Goal: Ask a question: Seek information or help from site administrators or community

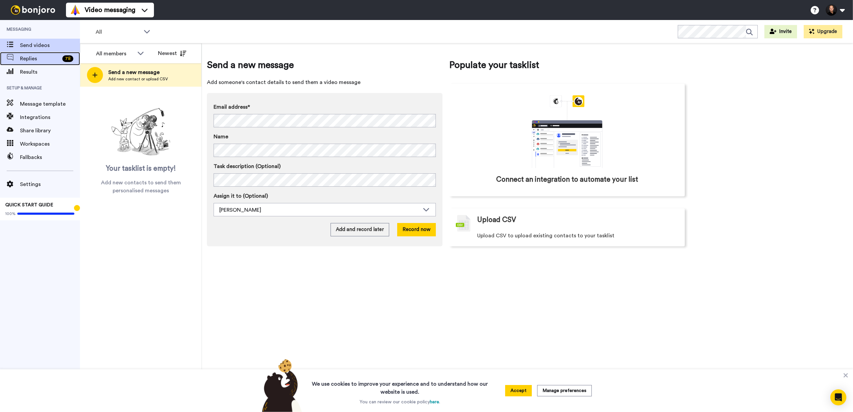
click at [40, 56] on span "Replies" at bounding box center [40, 59] width 40 height 8
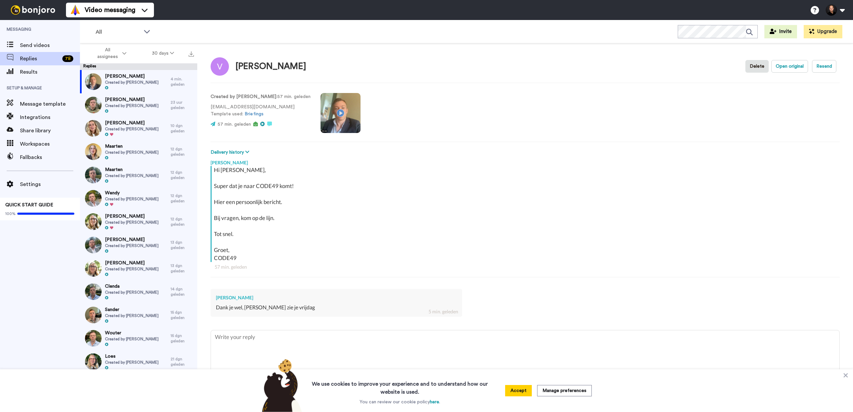
type textarea "x"
click at [844, 9] on button at bounding box center [835, 10] width 25 height 15
click at [804, 84] on span "Settings" at bounding box center [805, 84] width 21 height 8
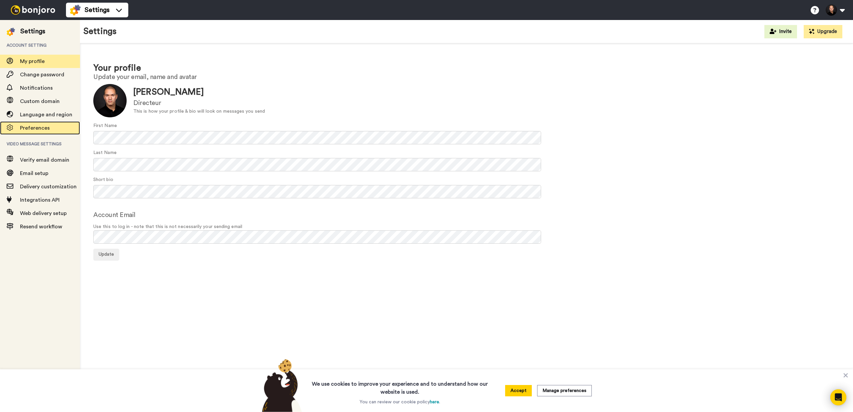
click at [38, 125] on span "Preferences" at bounding box center [35, 127] width 30 height 5
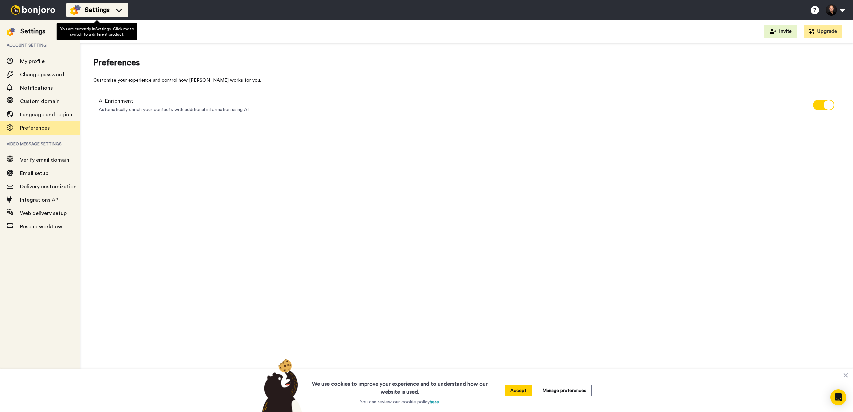
click at [103, 11] on span "Settings" at bounding box center [97, 9] width 25 height 9
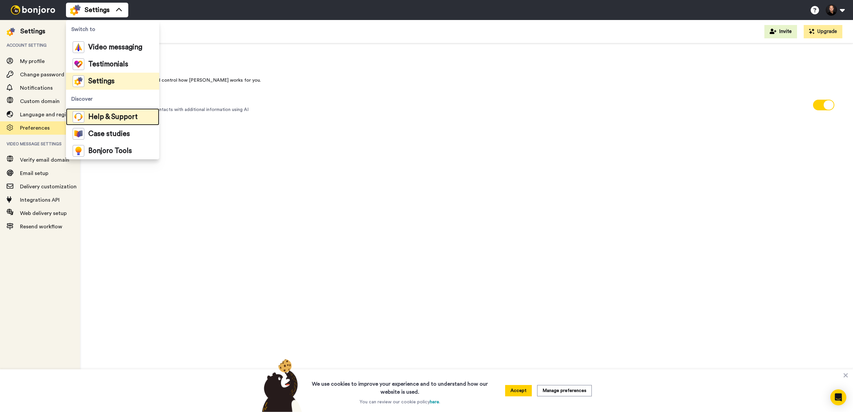
click at [112, 116] on span "Help & Support" at bounding box center [112, 117] width 49 height 7
click at [834, 9] on button at bounding box center [835, 10] width 25 height 15
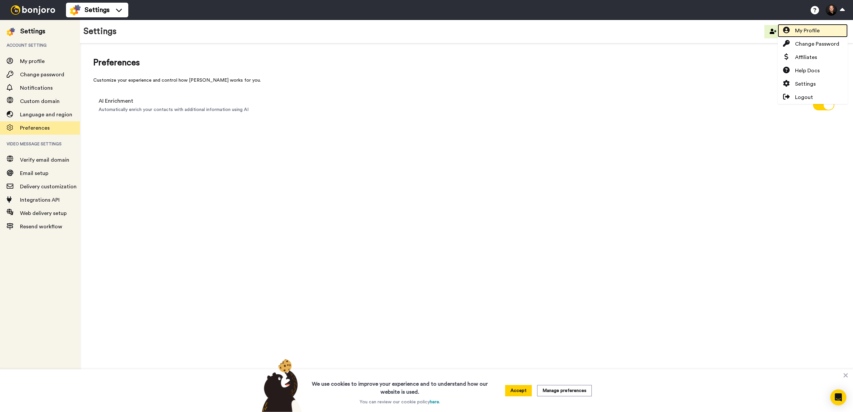
click at [809, 28] on span "My Profile" at bounding box center [807, 31] width 25 height 8
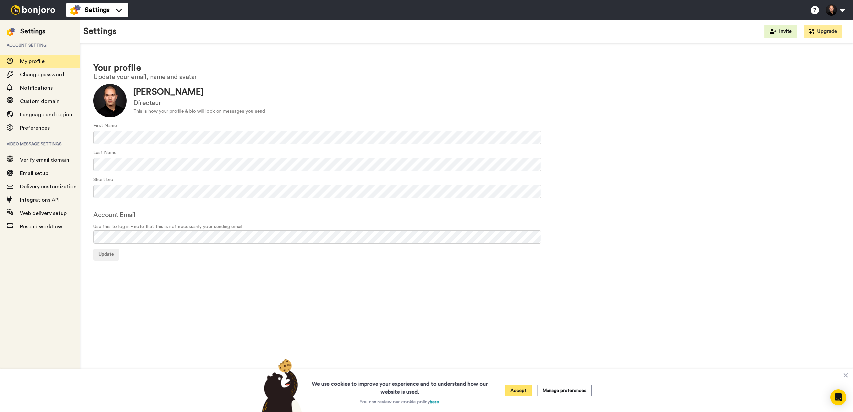
click at [521, 391] on button "Accept" at bounding box center [518, 390] width 27 height 11
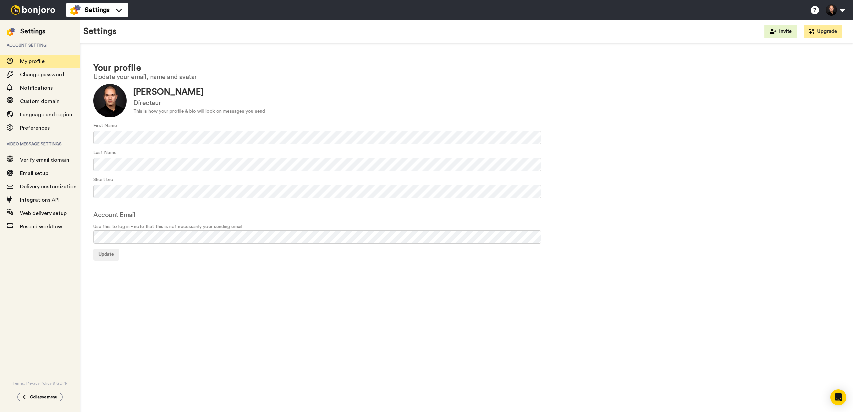
click at [30, 9] on img at bounding box center [33, 9] width 50 height 9
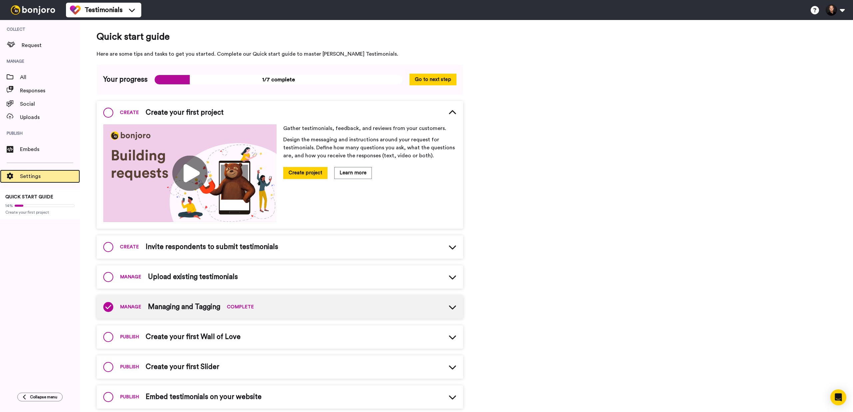
click at [26, 175] on span "Settings" at bounding box center [50, 176] width 60 height 8
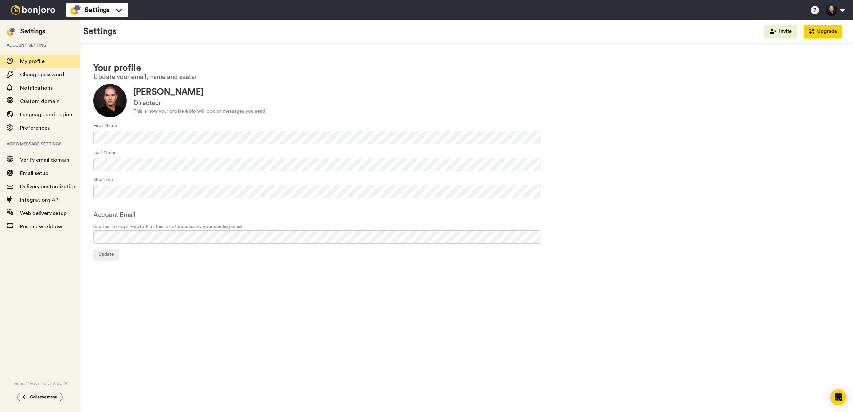
click at [817, 31] on button "Upgrade" at bounding box center [823, 31] width 39 height 13
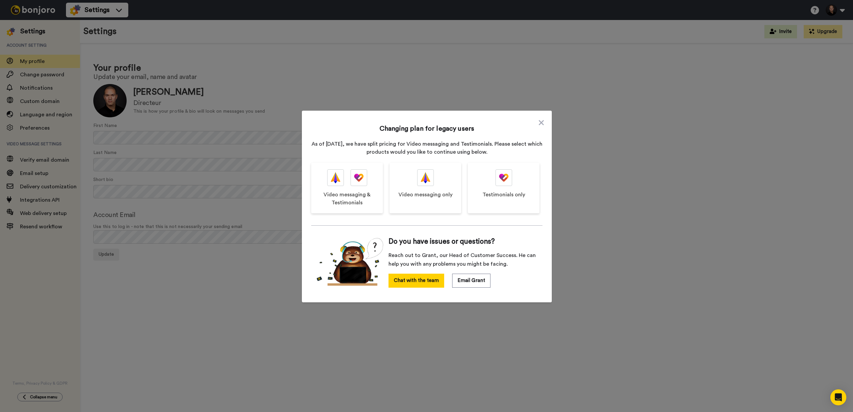
click at [536, 122] on div "Changing plan for legacy users As of September 2023, we have split pricing for …" at bounding box center [426, 205] width 231 height 176
click at [539, 123] on icon at bounding box center [541, 122] width 5 height 5
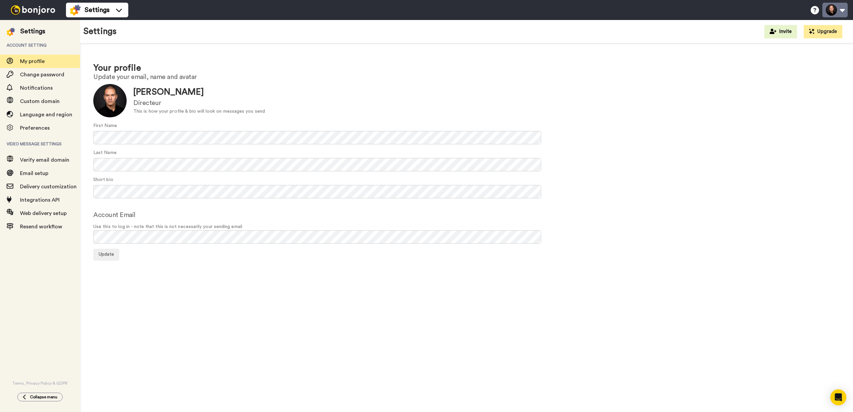
click at [832, 9] on button at bounding box center [835, 10] width 25 height 15
click at [834, 395] on icon "Open Intercom Messenger" at bounding box center [838, 397] width 9 height 9
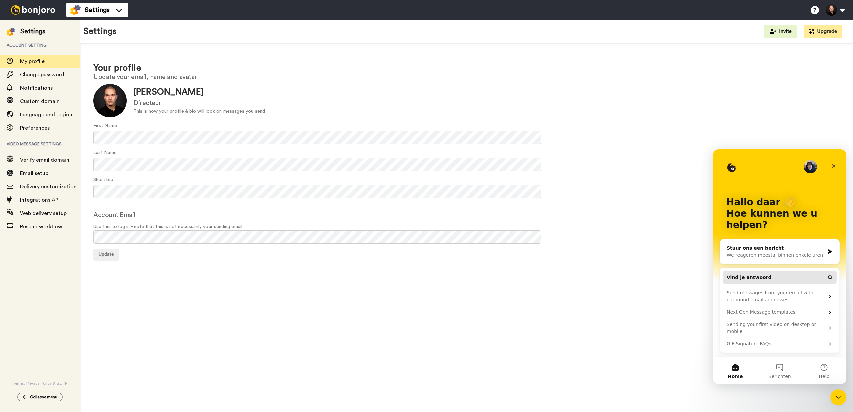
click at [764, 277] on span "Vind je antwoord" at bounding box center [749, 277] width 45 height 7
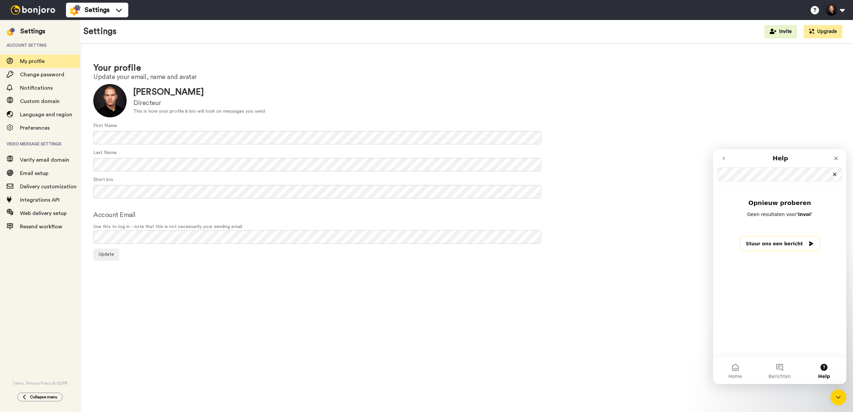
click at [807, 240] on button "Stuur ons een bericht" at bounding box center [779, 244] width 79 height 14
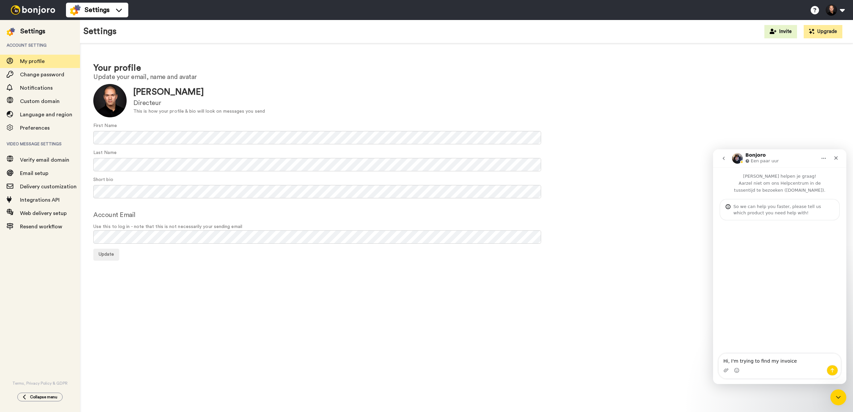
type textarea "Hi, I'm trying to find my invoices"
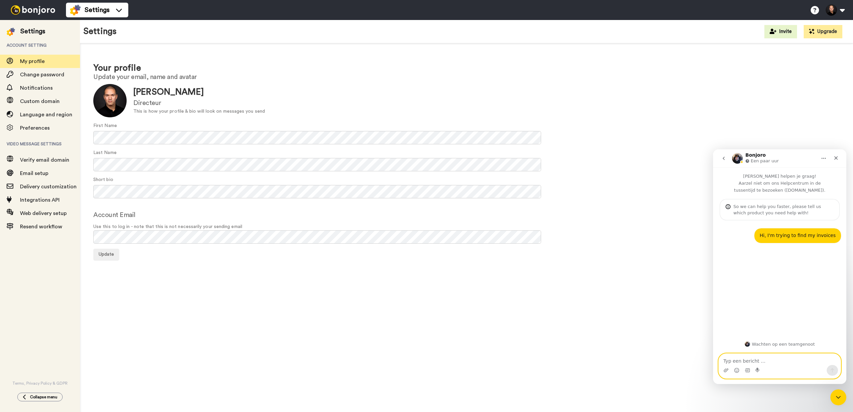
click at [765, 359] on textarea "Typ een bericht …" at bounding box center [780, 359] width 122 height 11
paste textarea "09-07-2024"
paste textarea "670,76"
paste textarea "10-07-2025"
paste textarea "621,21"
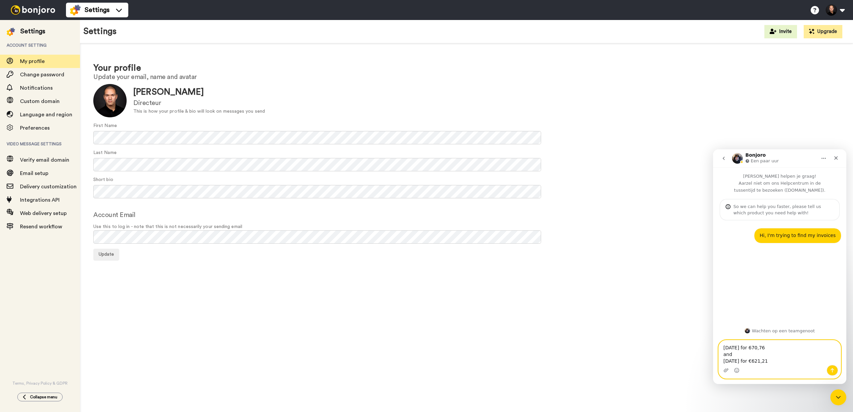
type textarea "09-07-2024 for €670,76 and 10-07-2025 for €621,21"
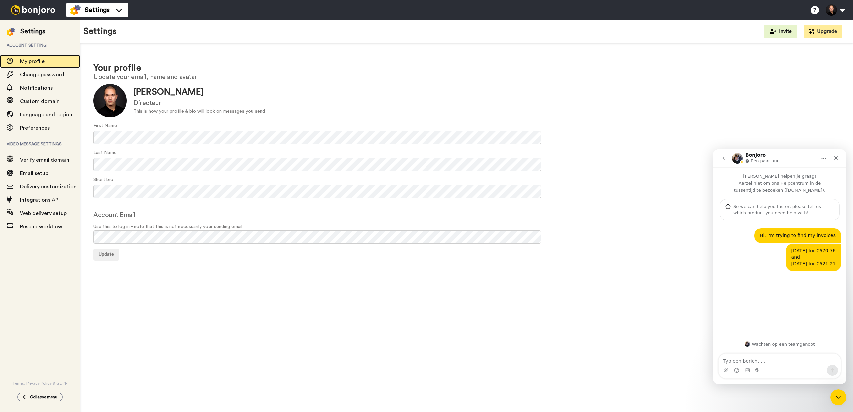
click at [39, 60] on span "My profile" at bounding box center [32, 61] width 25 height 5
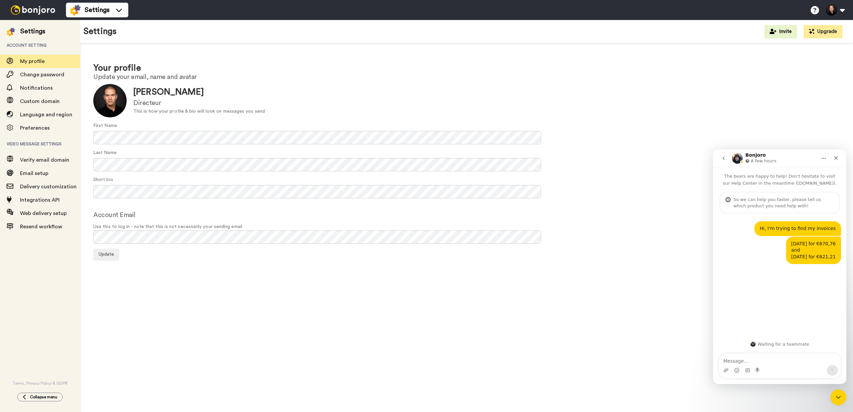
click at [39, 10] on img at bounding box center [33, 9] width 50 height 9
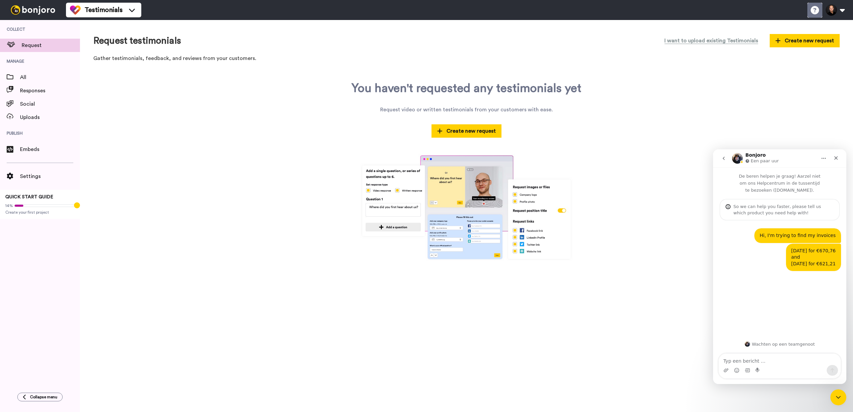
click at [812, 10] on icon at bounding box center [815, 10] width 8 height 8
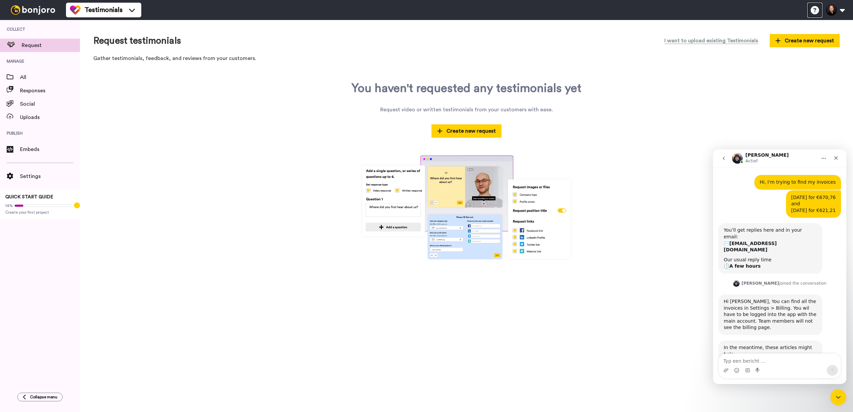
scroll to position [55, 0]
click at [846, 10] on button at bounding box center [835, 10] width 25 height 15
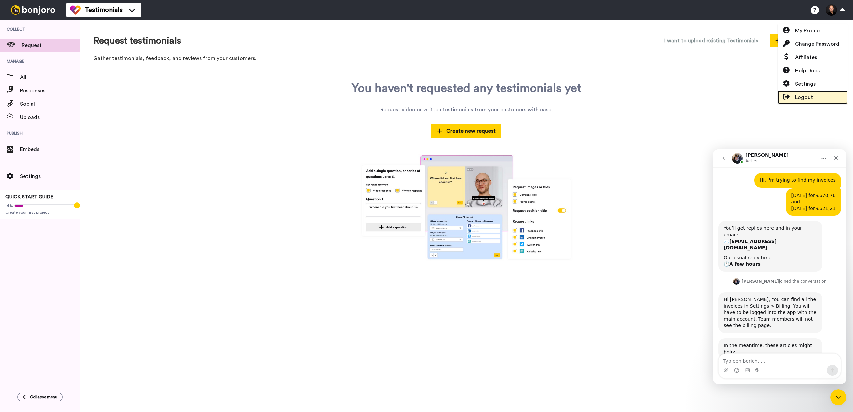
click at [810, 96] on span "Logout" at bounding box center [804, 97] width 18 height 8
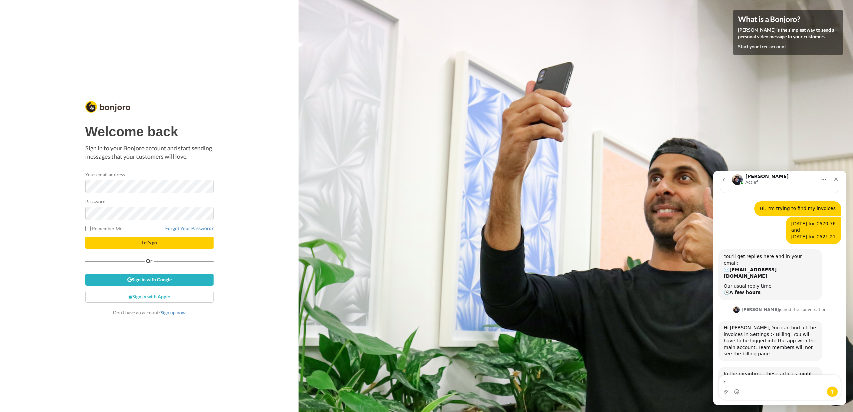
scroll to position [55, 0]
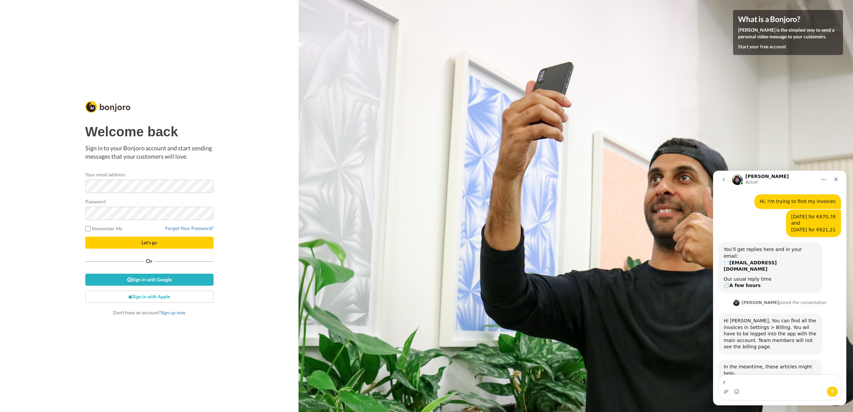
type textarea "r"
click at [85, 237] on button "Let's go" at bounding box center [149, 243] width 128 height 12
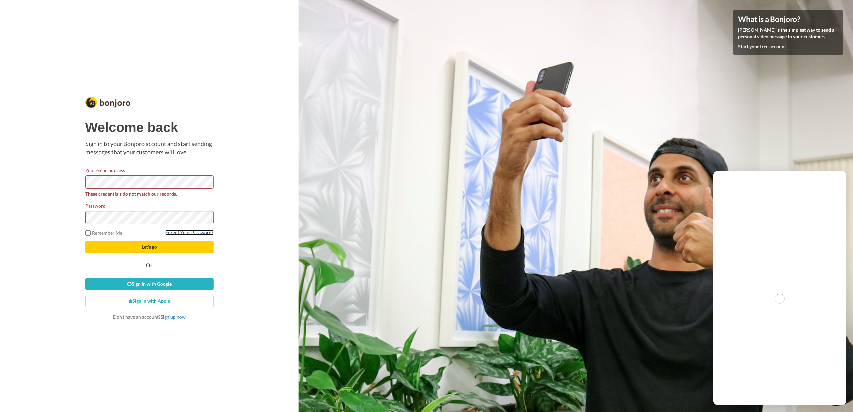
click at [183, 231] on link "Forgot Your Password?" at bounding box center [189, 233] width 48 height 6
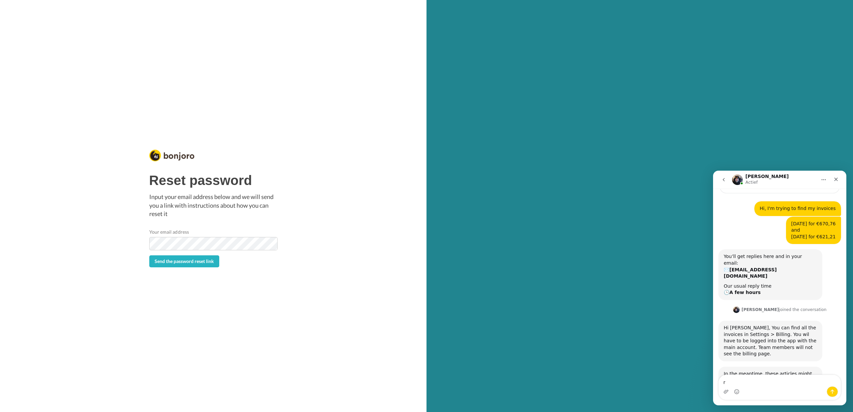
scroll to position [55, 0]
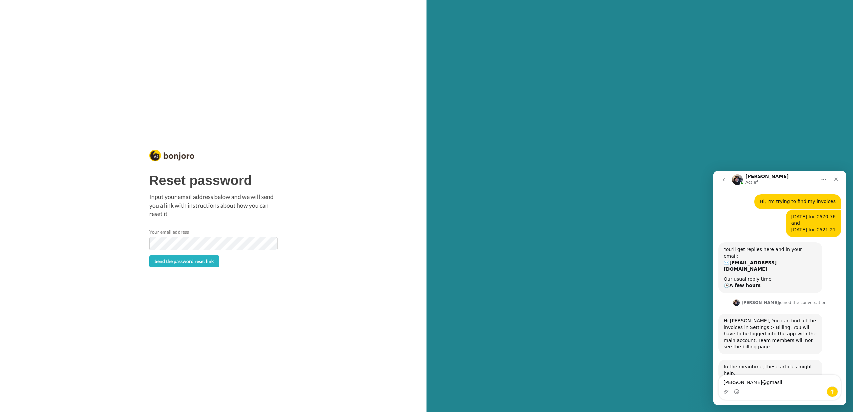
type textarea "[PERSON_NAME]@gmasil"
click at [149, 255] on button "Send the password reset link" at bounding box center [184, 261] width 70 height 12
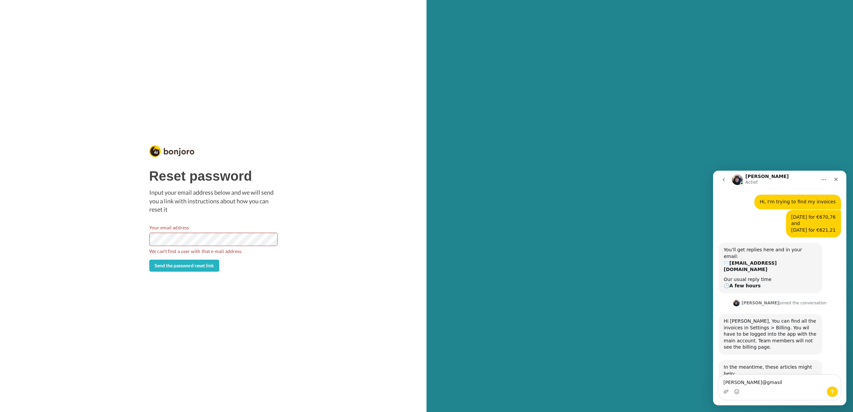
scroll to position [55, 0]
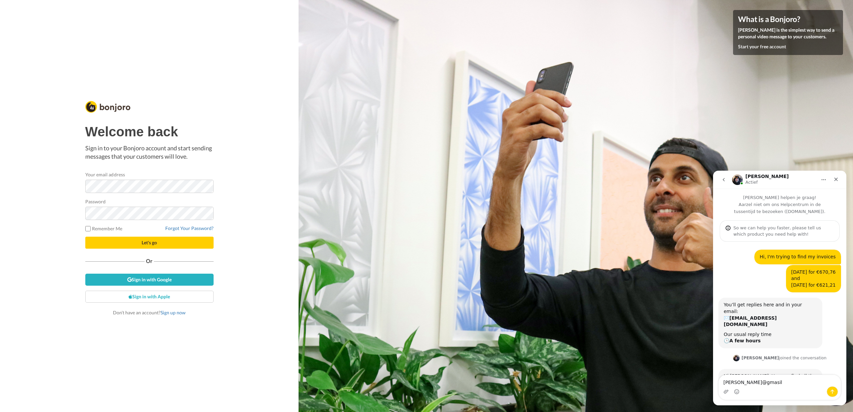
scroll to position [55, 0]
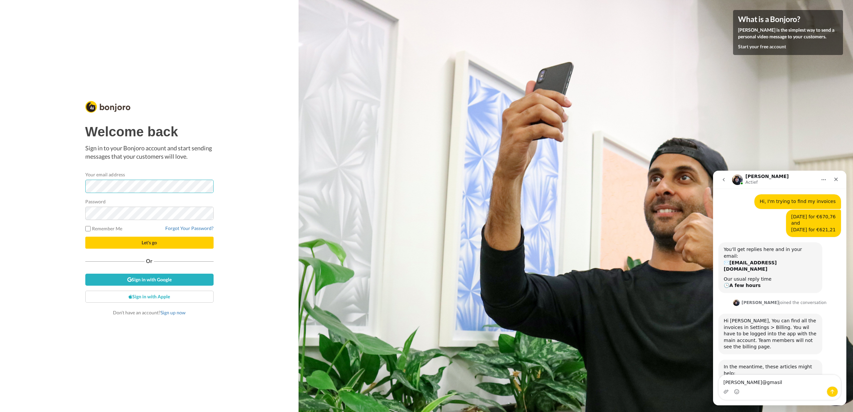
click at [85, 237] on button "Let's go" at bounding box center [149, 243] width 128 height 12
